Goal: Use online tool/utility: Utilize a website feature to perform a specific function

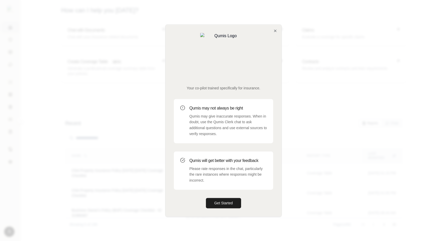
click at [273, 50] on div "Your co-pilot trained specifically for insurance. Qumis may not always be right…" at bounding box center [223, 121] width 116 height 192
click at [275, 33] on icon "button" at bounding box center [275, 31] width 4 height 4
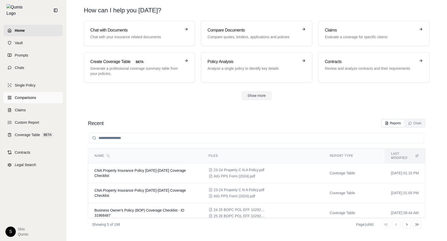
click at [13, 96] on link "Comparisons" at bounding box center [32, 97] width 59 height 11
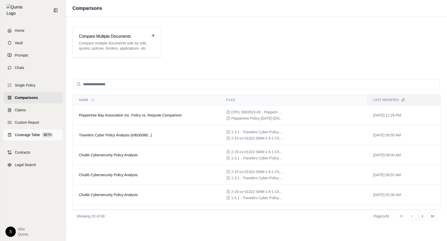
click at [29, 132] on span "Coverage Table" at bounding box center [27, 134] width 25 height 5
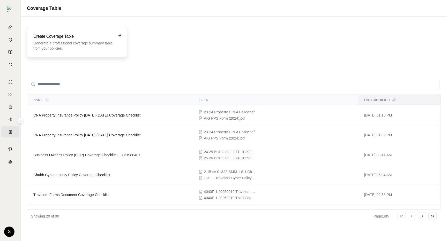
click at [121, 41] on div "Create Coverage Table Generate a professional coverage summary table from your …" at bounding box center [77, 42] width 100 height 30
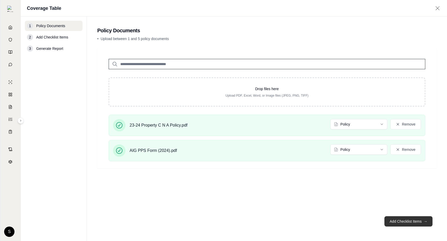
click at [416, 224] on button "Add Checklist Items →" at bounding box center [408, 221] width 48 height 10
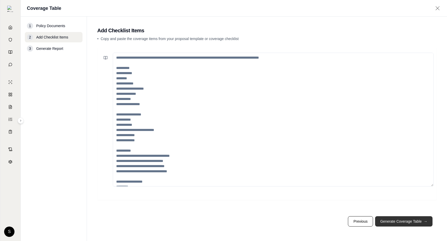
click at [416, 223] on button "Generate Coverage Table →" at bounding box center [403, 221] width 57 height 10
